Goal: Information Seeking & Learning: Learn about a topic

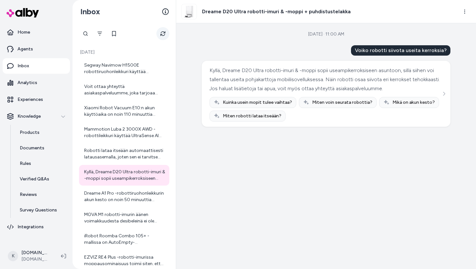
click at [161, 31] on icon "Refresh" at bounding box center [162, 33] width 5 height 5
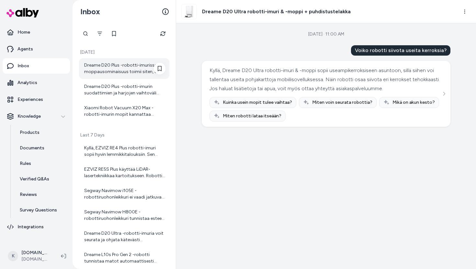
click at [129, 65] on div "Dreame D20 Plus -robotti-imurissa moppausominaisuus toimii siten, että siinä on…" at bounding box center [124, 68] width 81 height 13
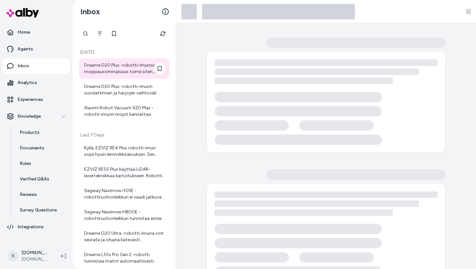
click at [141, 76] on div "Dreame D20 Plus -robotti-imurissa moppausominaisuus toimii siten, että siinä on…" at bounding box center [124, 68] width 90 height 21
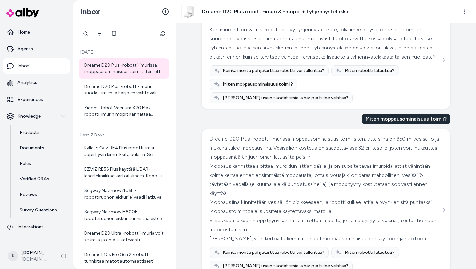
scroll to position [61, 0]
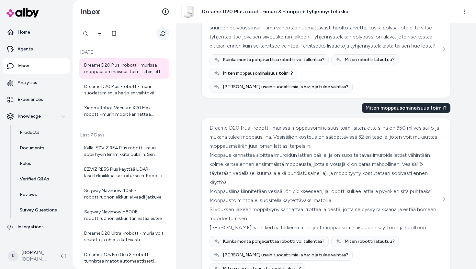
click at [161, 34] on icon "Refresh" at bounding box center [162, 33] width 5 height 5
click at [160, 33] on button "Refresh" at bounding box center [162, 33] width 13 height 13
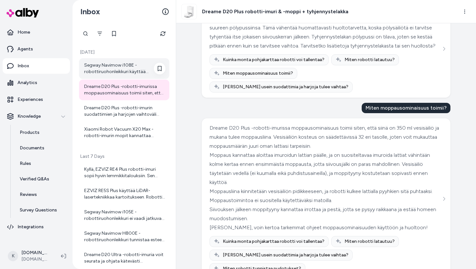
click at [128, 63] on div "Segway Navimow i108E -robottiruohonleikkuri käyttää VisionFence-kameraa ja teko…" at bounding box center [124, 68] width 81 height 13
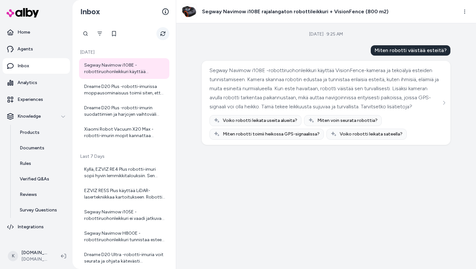
click at [161, 33] on icon "Refresh" at bounding box center [162, 33] width 5 height 5
